Goal: Complete application form

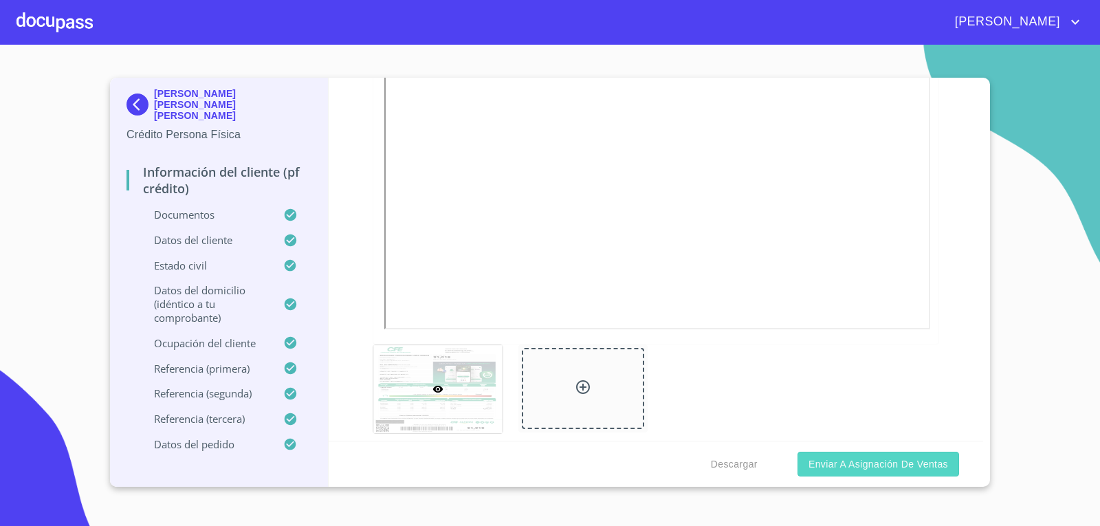
scroll to position [1032, 0]
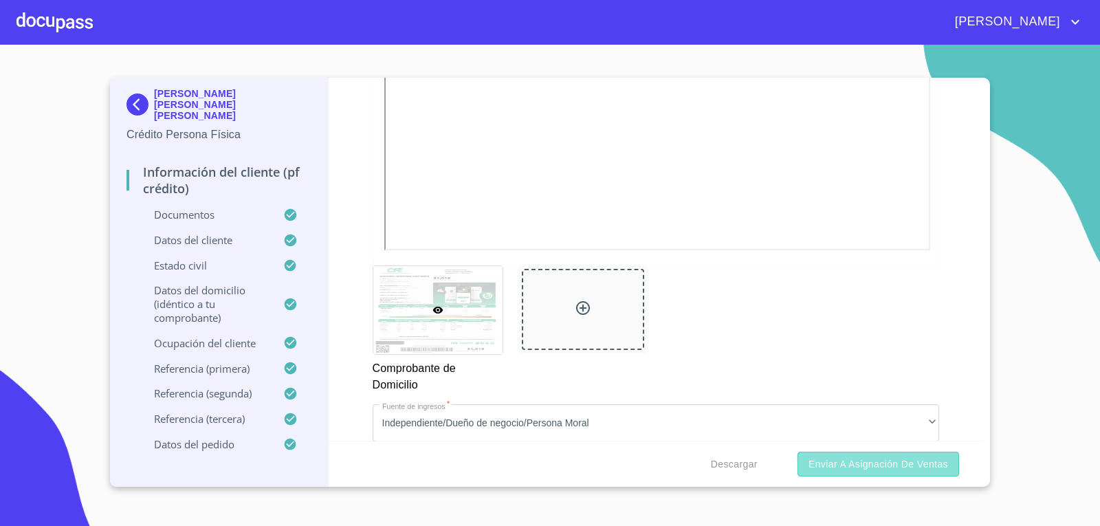
click at [880, 474] on button "Enviar a Asignación de Ventas" at bounding box center [879, 464] width 162 height 25
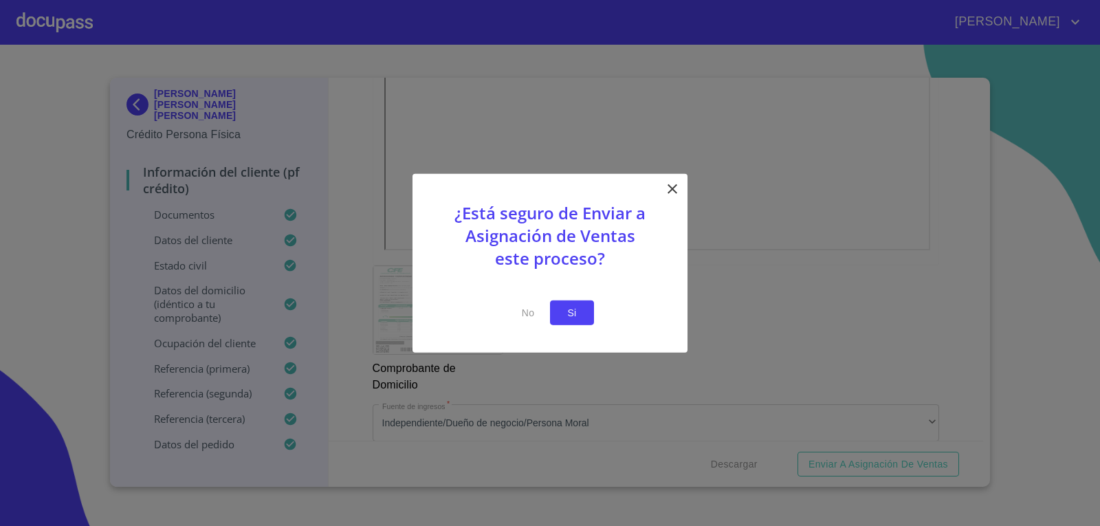
click at [586, 315] on button "Si" at bounding box center [572, 312] width 44 height 25
